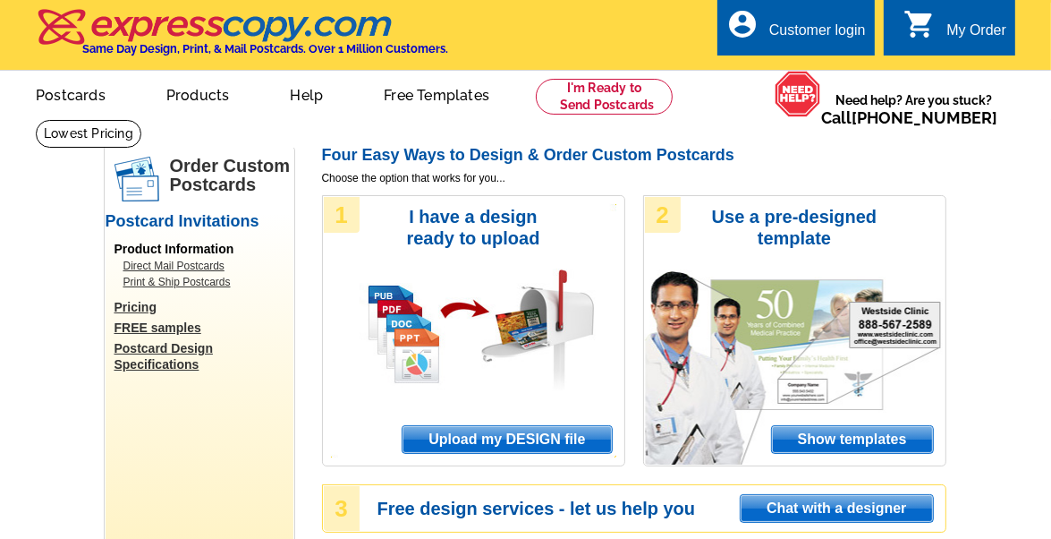
click at [829, 38] on div "Customer login" at bounding box center [817, 34] width 97 height 25
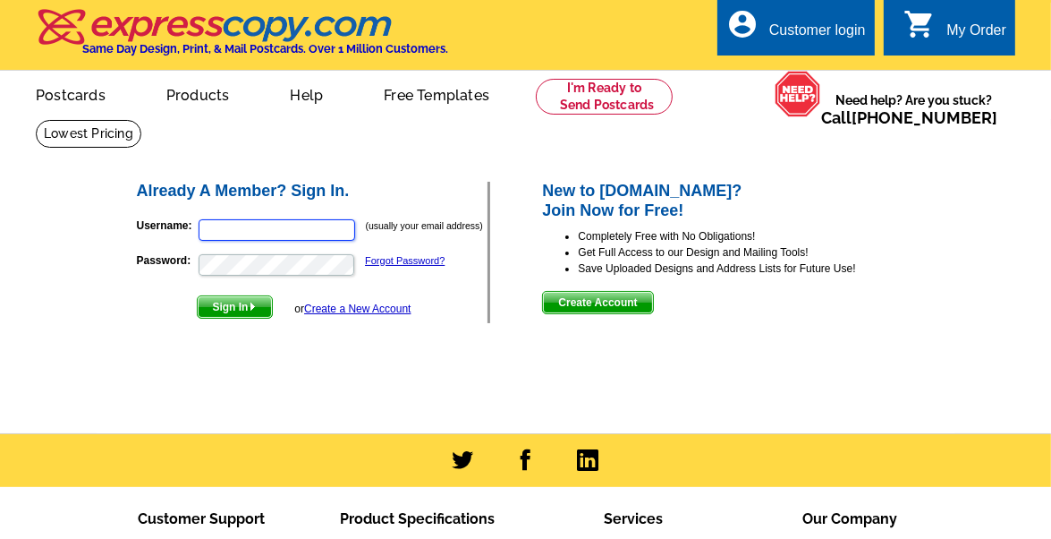
click at [235, 236] on input "Username:" at bounding box center [277, 229] width 157 height 21
click at [217, 225] on input "Username:" at bounding box center [277, 229] width 157 height 21
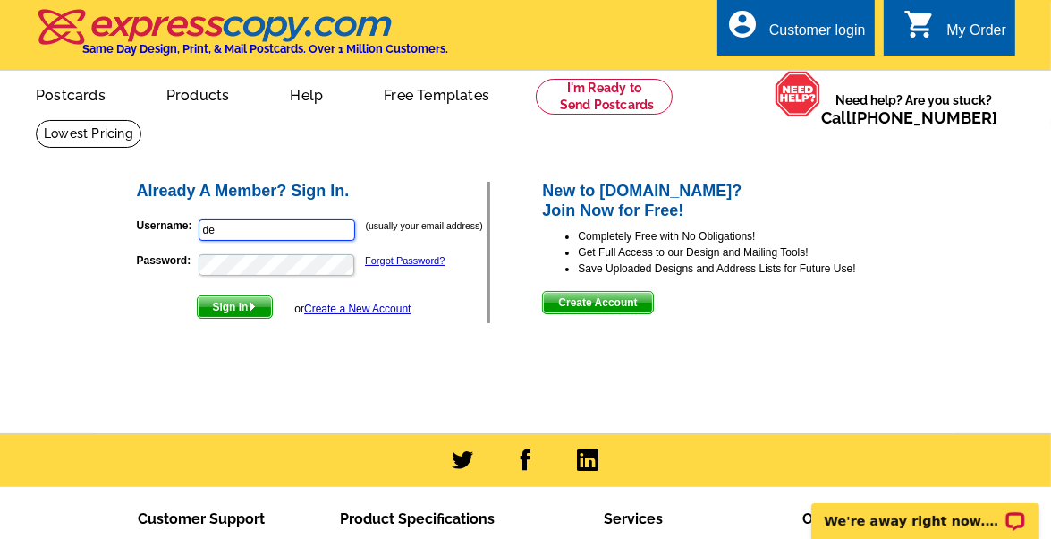
type input "debra@bayrealtyalaska.com"
click at [404, 263] on link "Forgot Password?" at bounding box center [405, 260] width 80 height 11
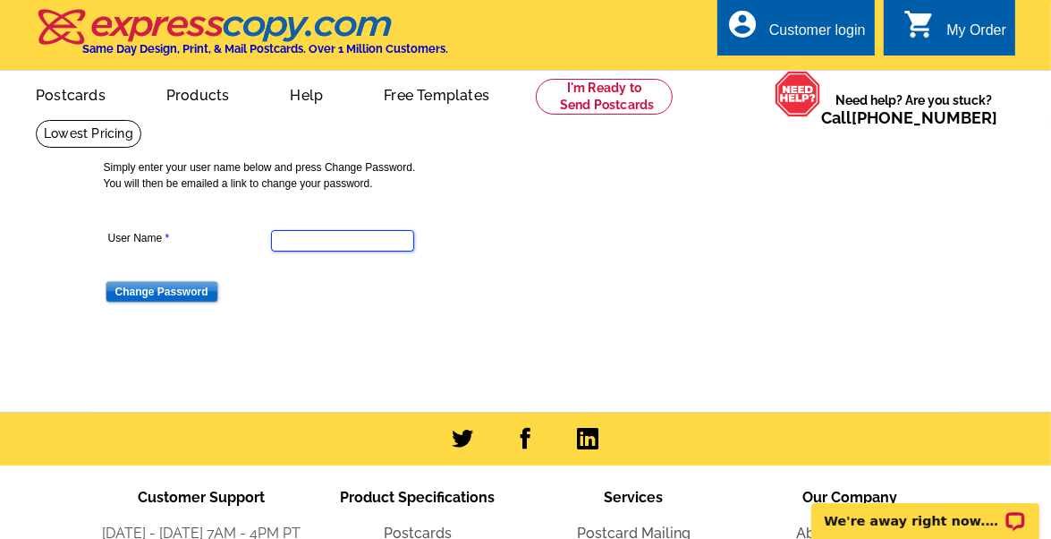
click at [361, 238] on input "User Name" at bounding box center [342, 240] width 143 height 21
type input "debra@bayrealtyalaska.com"
click at [190, 291] on input "Change Password" at bounding box center [162, 291] width 113 height 21
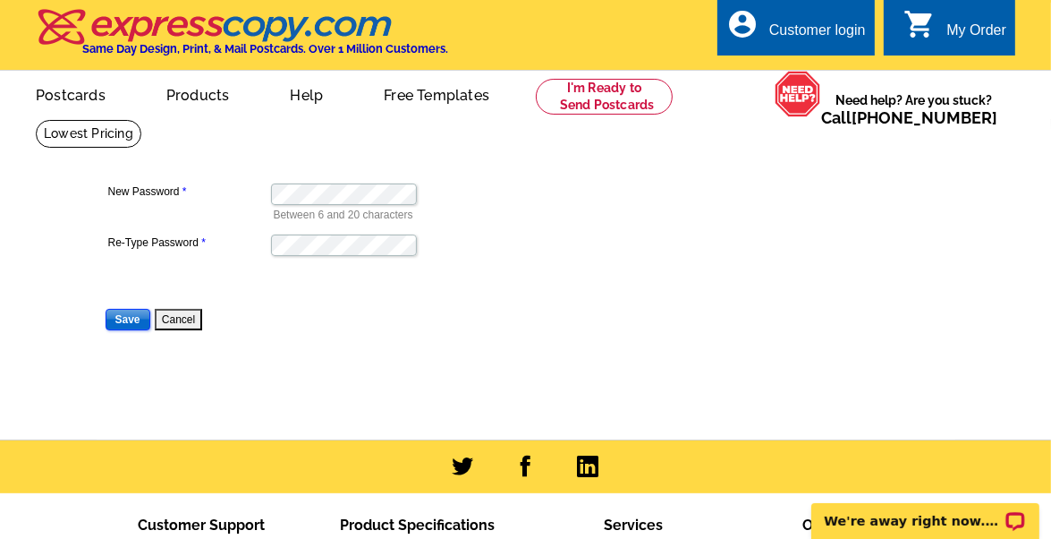
click at [129, 319] on input "Save" at bounding box center [128, 319] width 45 height 21
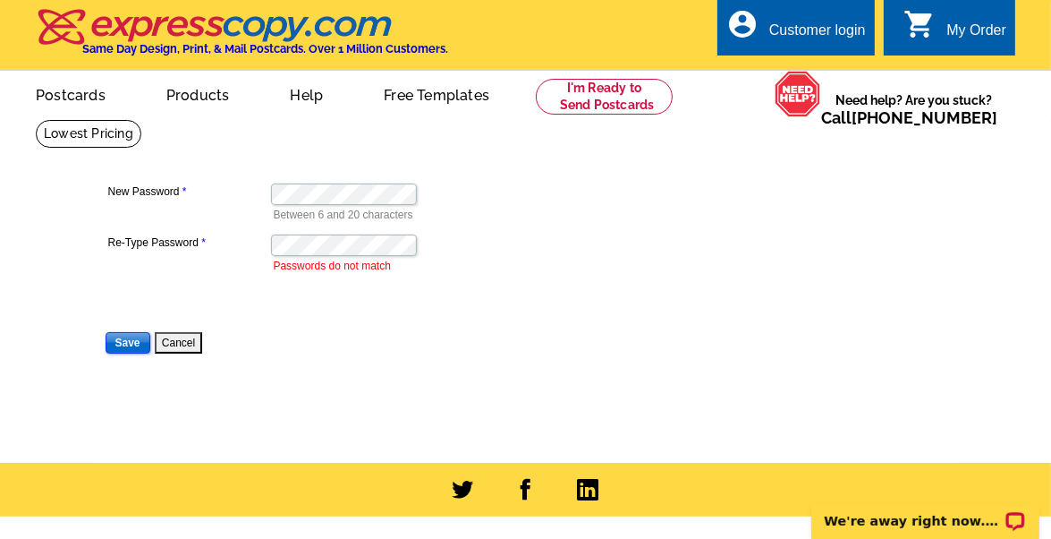
click at [132, 341] on input "Save" at bounding box center [128, 342] width 45 height 21
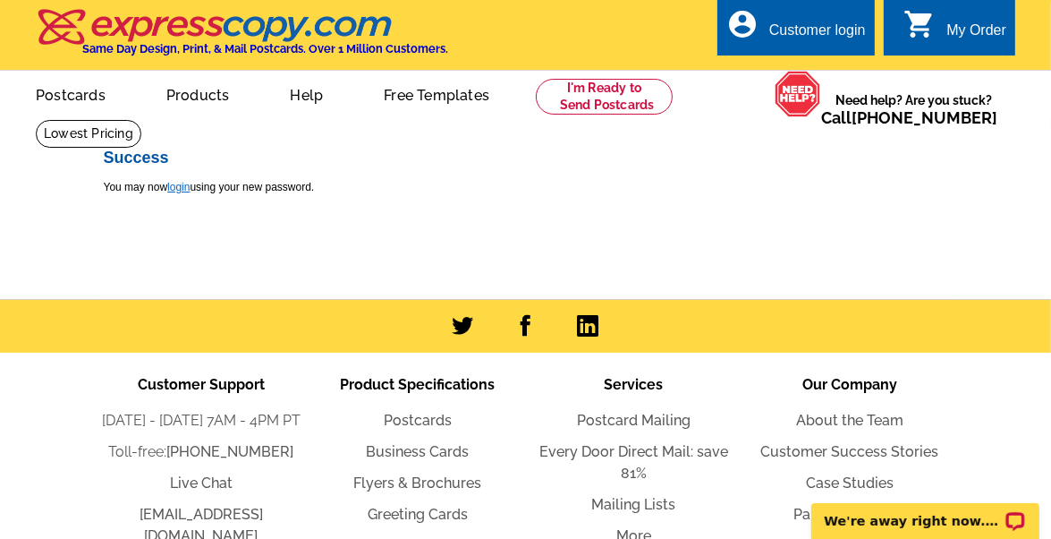
click at [185, 192] on link "login" at bounding box center [178, 187] width 22 height 13
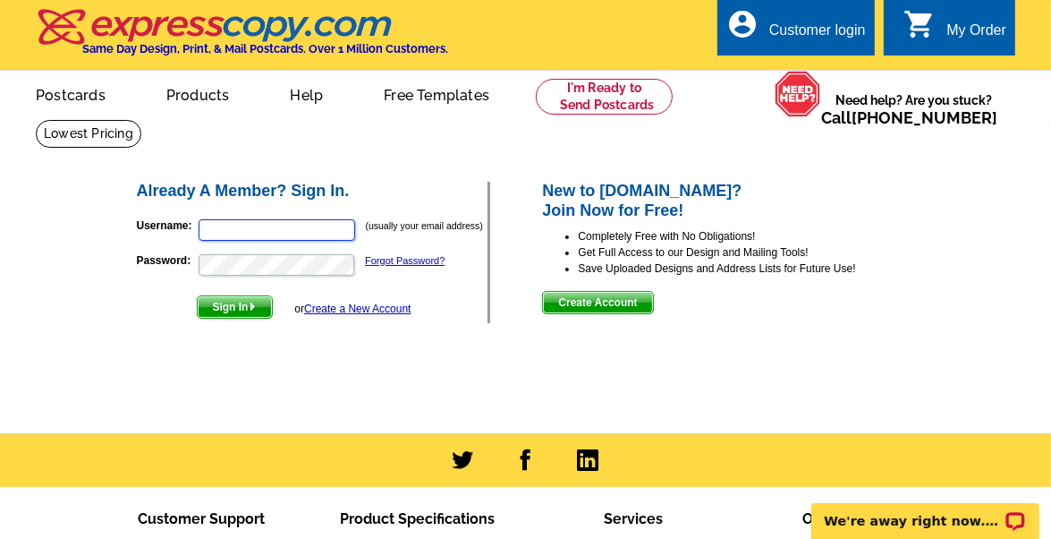
type input "[PERSON_NAME][EMAIL_ADDRESS][DOMAIN_NAME]"
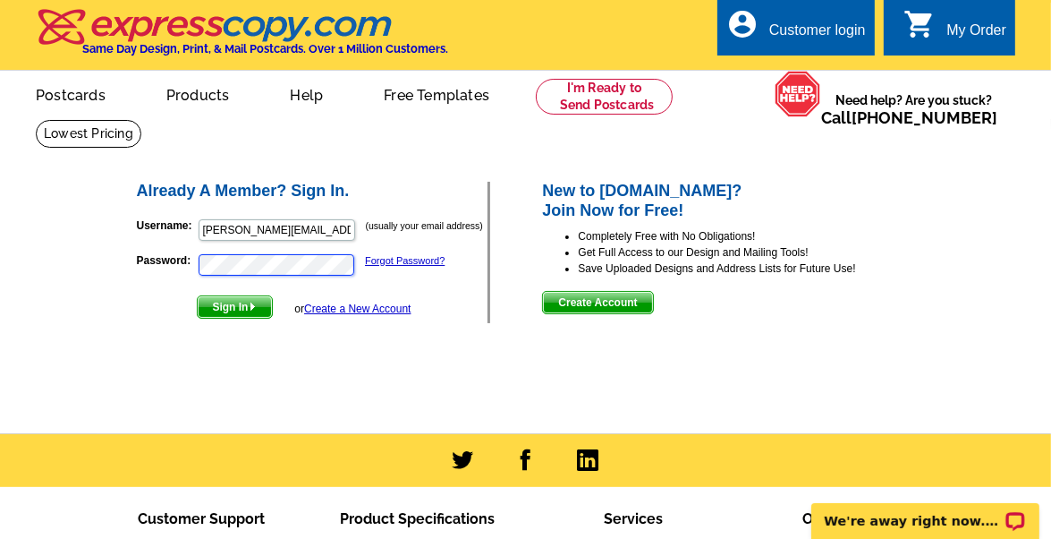
click at [180, 268] on p "Password: Forgot Password?" at bounding box center [313, 264] width 352 height 25
click at [204, 302] on span "Sign In" at bounding box center [235, 306] width 74 height 21
